Goal: Task Accomplishment & Management: Use online tool/utility

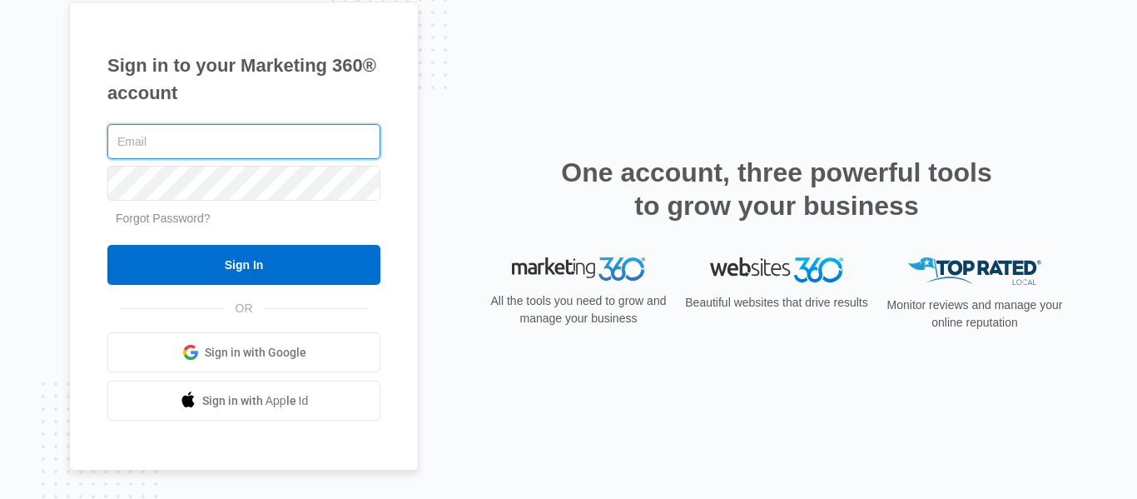
click at [147, 146] on input "text" at bounding box center [243, 141] width 273 height 35
type input "[EMAIL_ADDRESS][DOMAIN_NAME]"
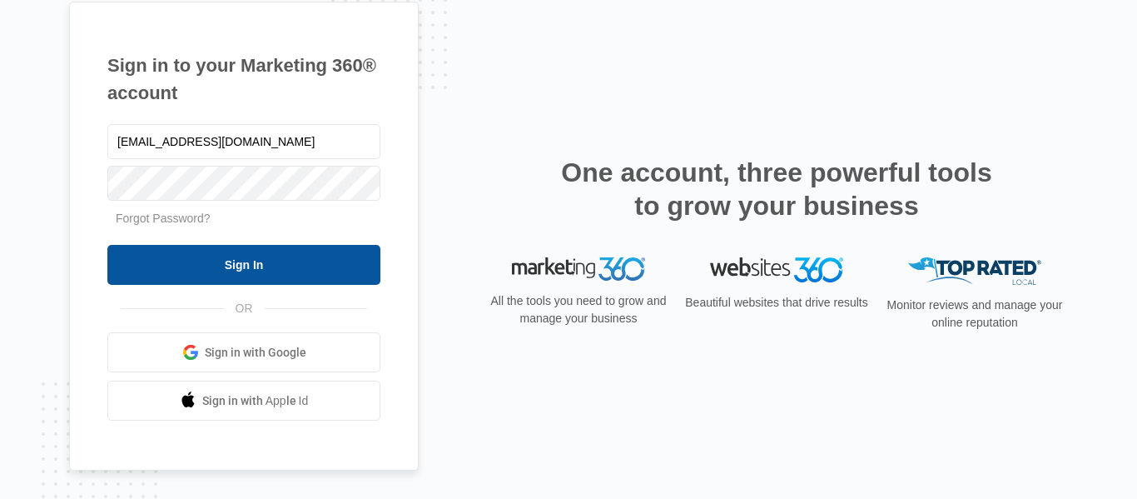
click at [203, 273] on input "Sign In" at bounding box center [243, 265] width 273 height 40
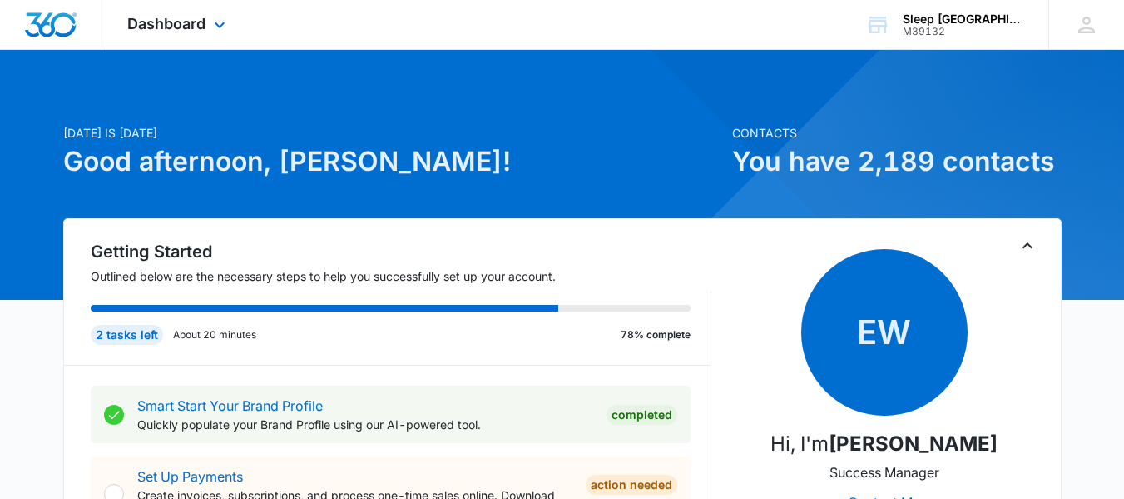
click at [184, 12] on div "Dashboard Apps Reputation Websites Forms CRM Email Social Payments POS Content …" at bounding box center [178, 24] width 152 height 49
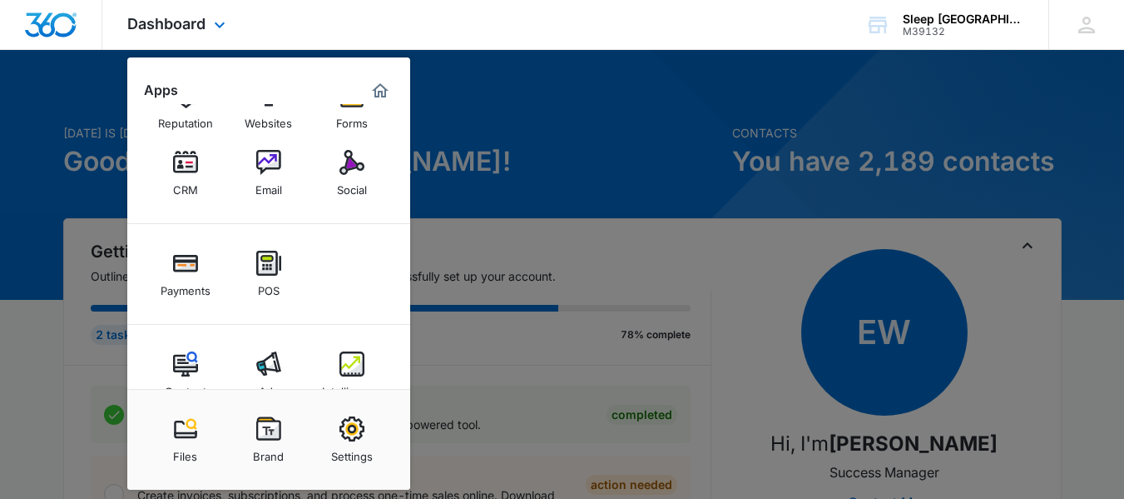
scroll to position [84, 0]
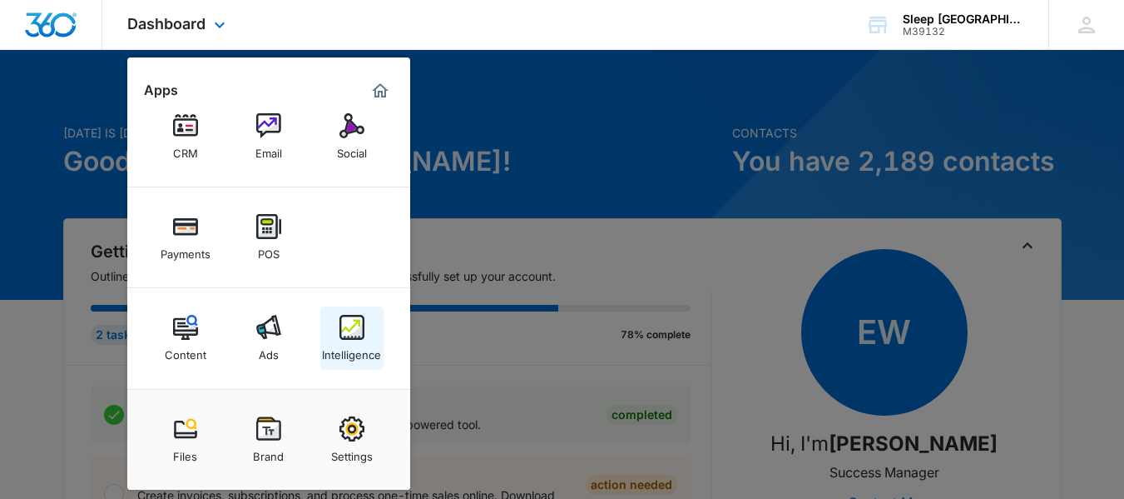
click at [344, 348] on div "Intelligence" at bounding box center [351, 351] width 59 height 22
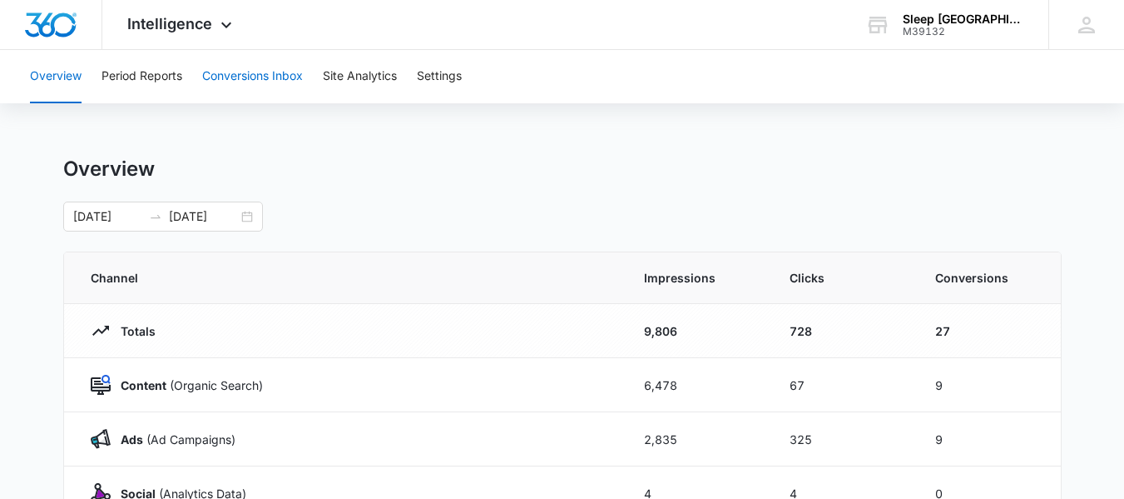
click at [277, 79] on button "Conversions Inbox" at bounding box center [252, 76] width 101 height 53
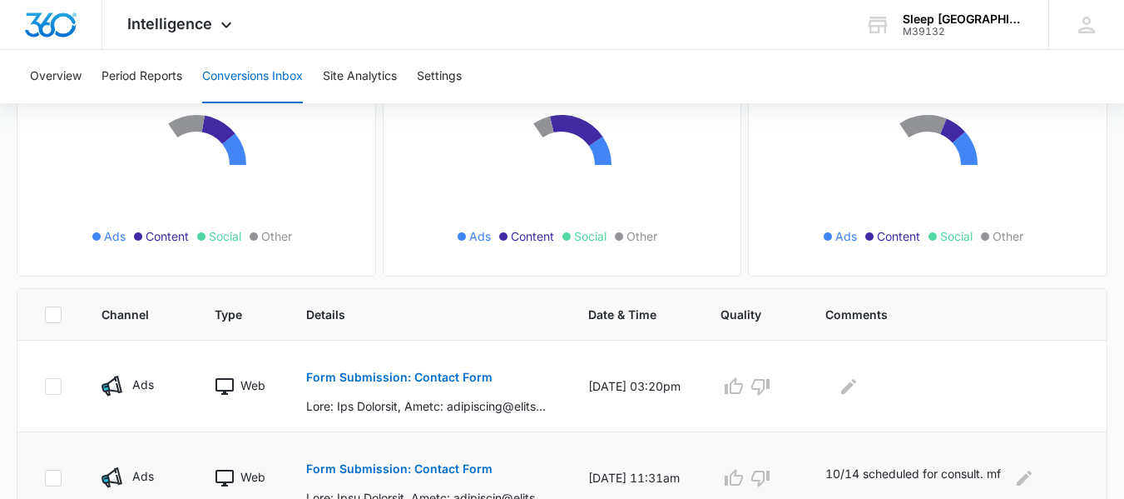
scroll to position [333, 0]
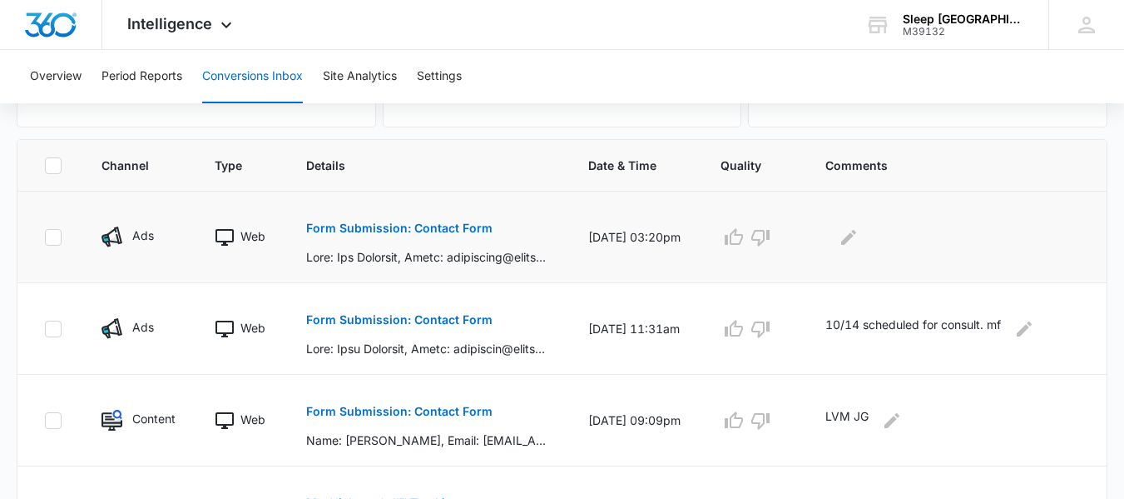
click at [382, 231] on p "Form Submission: Contact Form" at bounding box center [399, 228] width 186 height 12
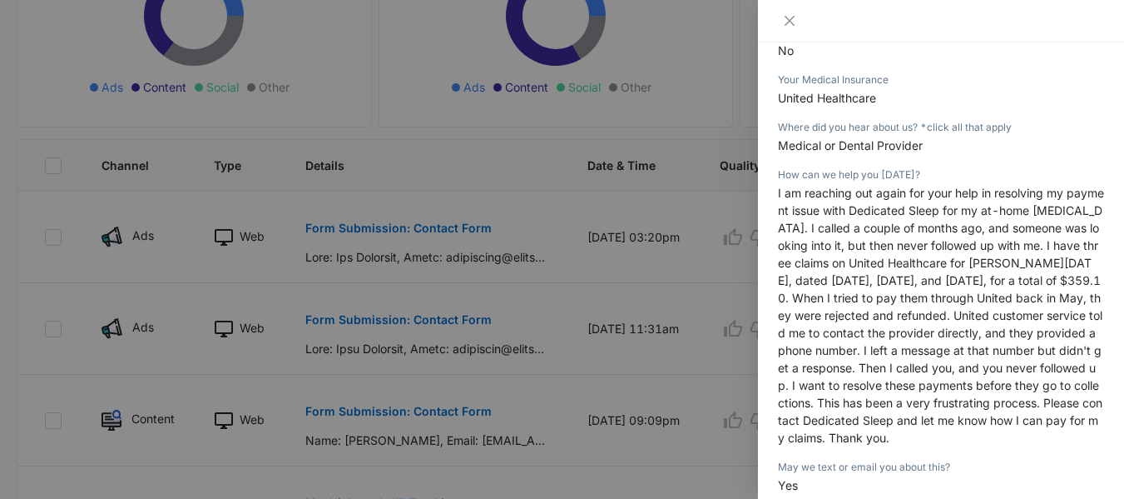
scroll to position [416, 0]
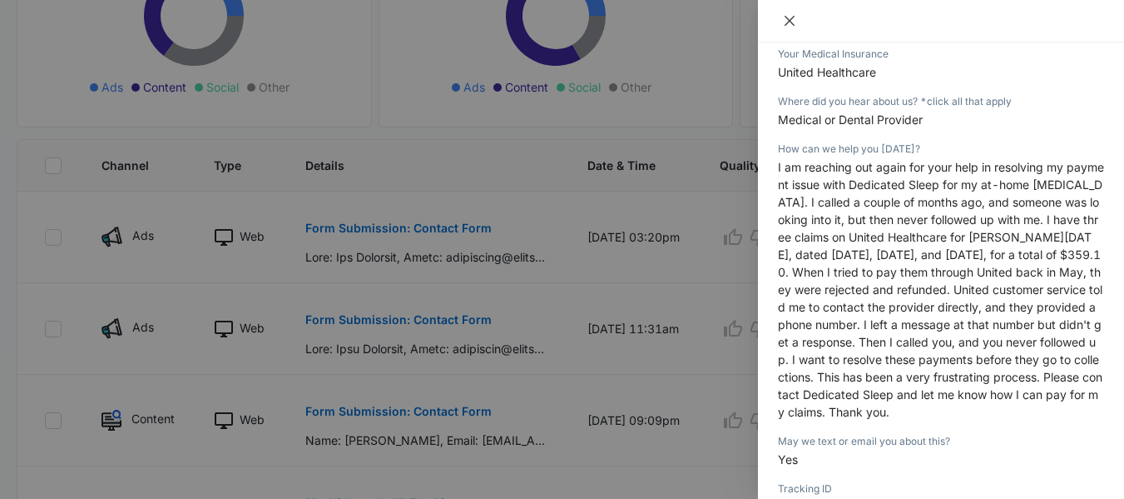
click at [790, 17] on icon "close" at bounding box center [789, 20] width 13 height 13
